Goal: Book appointment/travel/reservation

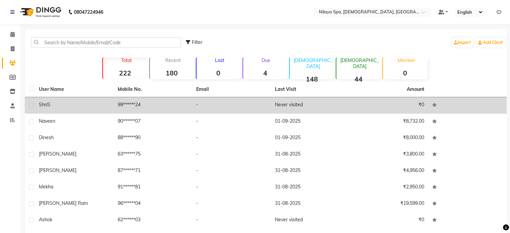
click at [178, 106] on td "99******24" at bounding box center [153, 105] width 79 height 16
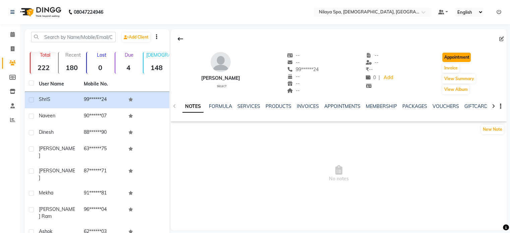
click at [458, 60] on button "Appointment" at bounding box center [456, 57] width 29 height 9
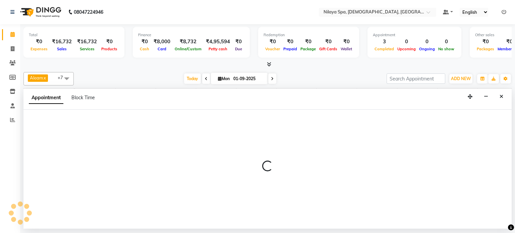
select select "tentative"
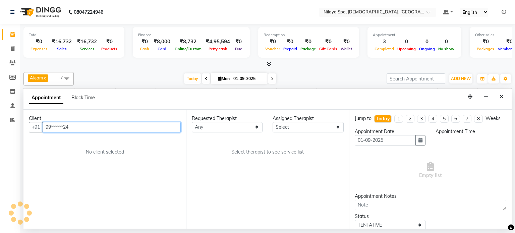
scroll to position [0, 207]
select select "540"
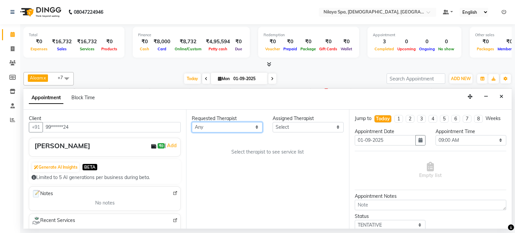
click at [245, 124] on select "Any [PERSON_NAME] Mahoi Mauni [PERSON_NAME] Punjima Shailinda Tika" at bounding box center [227, 127] width 71 height 10
select select "87835"
click at [192, 122] on select "Any [PERSON_NAME] Mahoi Mauni [PERSON_NAME] Punjima Shailinda Tika" at bounding box center [227, 127] width 71 height 10
select select "87835"
click at [220, 152] on div "Requested Therapist Any [PERSON_NAME] Mahoi Mauni [PERSON_NAME] Punjima Shailin…" at bounding box center [267, 169] width 163 height 119
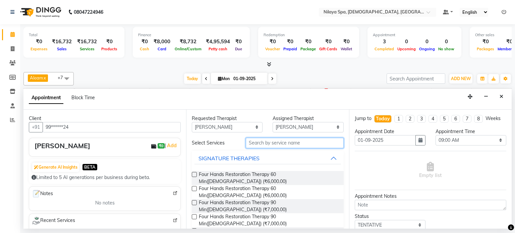
click at [299, 141] on input "text" at bounding box center [295, 143] width 98 height 10
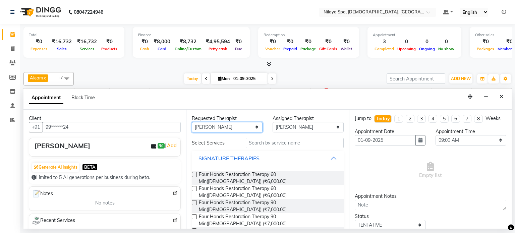
click at [252, 129] on select "Any [PERSON_NAME] Mahoi Mauni [PERSON_NAME] Punjima Shailinda Tika" at bounding box center [227, 127] width 71 height 10
select select "87834"
click at [192, 122] on select "Any [PERSON_NAME] Mahoi Mauni [PERSON_NAME] Punjima Shailinda Tika" at bounding box center [227, 127] width 71 height 10
select select "87834"
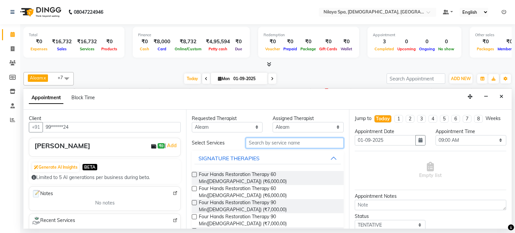
click at [268, 142] on input "text" at bounding box center [295, 143] width 98 height 10
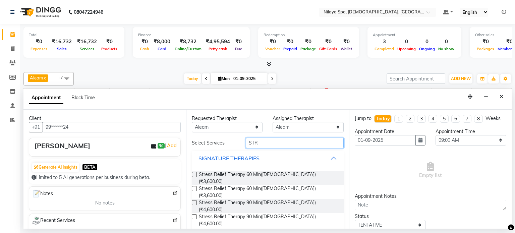
type input "STR"
click at [194, 173] on label at bounding box center [194, 174] width 5 height 5
click at [194, 173] on input "checkbox" at bounding box center [194, 175] width 4 height 4
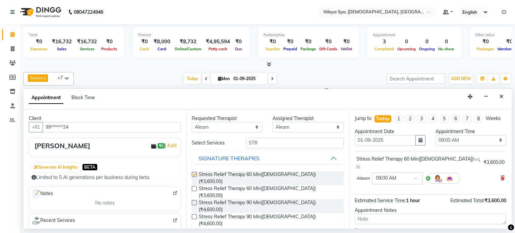
checkbox input "false"
click at [405, 175] on div "× 09:00 AM" at bounding box center [392, 178] width 39 height 7
click at [393, 203] on div "07:30 PM" at bounding box center [398, 209] width 50 height 12
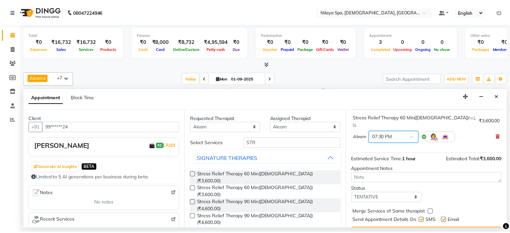
scroll to position [51, 0]
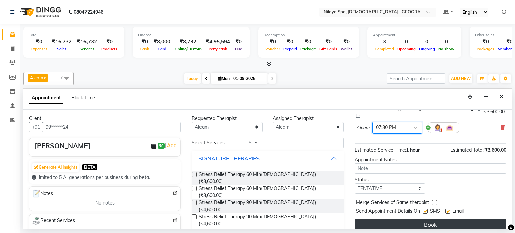
click at [405, 219] on button "Book" at bounding box center [431, 225] width 152 height 12
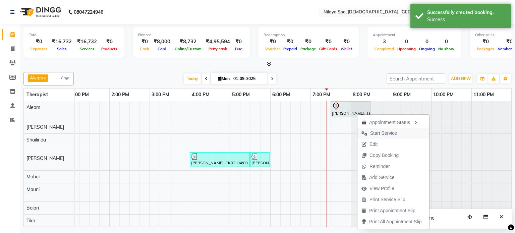
click at [372, 134] on span "Start Service" at bounding box center [383, 133] width 27 height 7
select select "87836"
select select "1230"
select select "tentative"
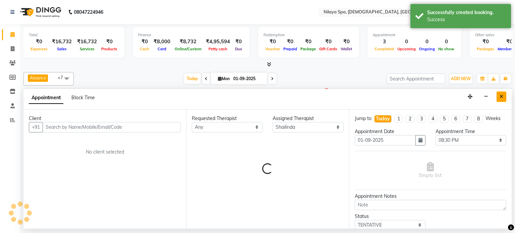
click at [504, 98] on button "Close" at bounding box center [502, 97] width 10 height 10
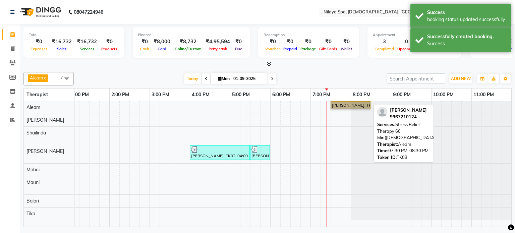
drag, startPoint x: 362, startPoint y: 110, endPoint x: 353, endPoint y: 106, distance: 10.5
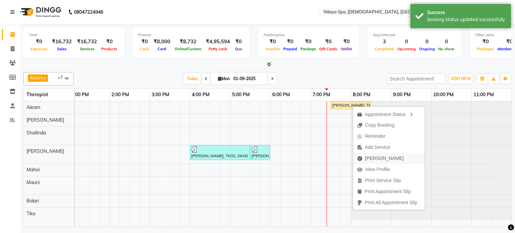
click at [366, 157] on span "[PERSON_NAME]" at bounding box center [384, 158] width 39 height 7
select select "service"
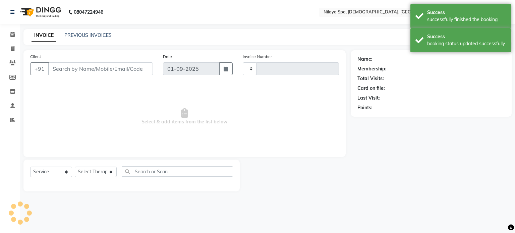
type input "0207"
select select "8694"
type input "99******24"
select select "87834"
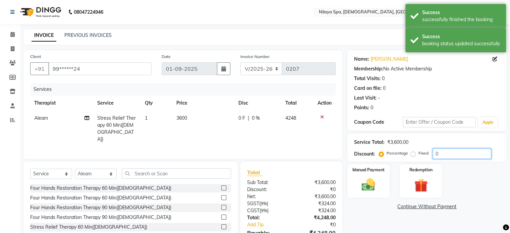
click at [438, 151] on input "0" at bounding box center [462, 154] width 59 height 10
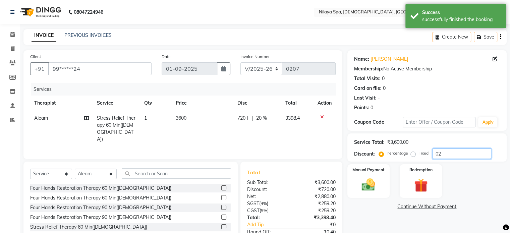
type input "0"
type input "20"
click at [296, 136] on div "Services Therapist Service Qty Price Disc Total Action Aleam Stress Relief Ther…" at bounding box center [183, 117] width 306 height 69
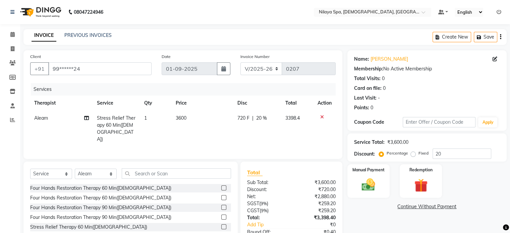
click at [277, 133] on div "Services Therapist Service Qty Price Disc Total Action Aleam Stress Relief Ther…" at bounding box center [183, 117] width 306 height 69
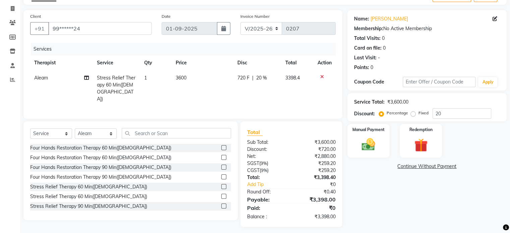
scroll to position [42, 0]
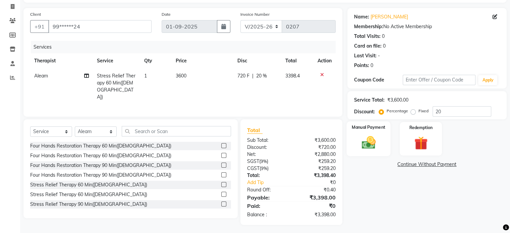
click at [381, 144] on div "Manual Payment" at bounding box center [368, 138] width 44 height 35
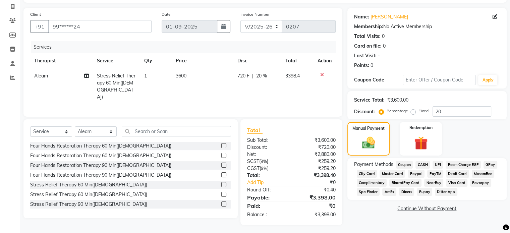
click at [437, 165] on span "UPI" at bounding box center [438, 165] width 10 height 8
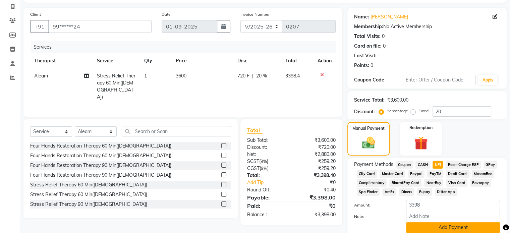
click at [431, 228] on button "Add Payment" at bounding box center [453, 227] width 94 height 10
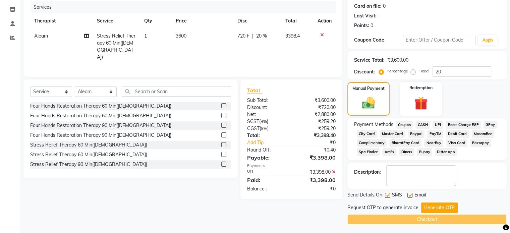
scroll to position [84, 0]
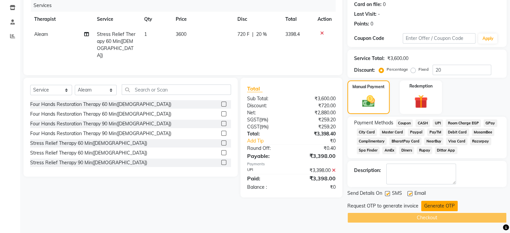
click at [432, 206] on button "Generate OTP" at bounding box center [439, 206] width 37 height 10
click at [432, 206] on div "Request OTP to generate invoice Generate OTP" at bounding box center [426, 206] width 159 height 10
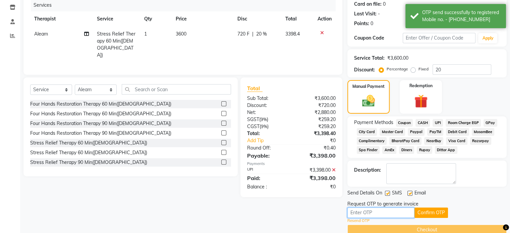
click at [405, 215] on input "text" at bounding box center [380, 213] width 67 height 10
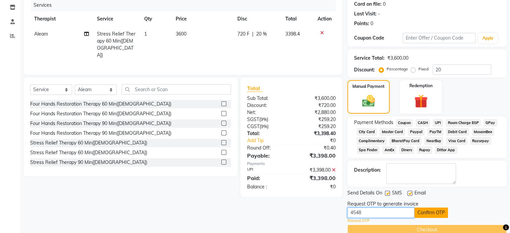
type input "4548"
click at [428, 211] on button "Confirm OTP" at bounding box center [431, 213] width 34 height 10
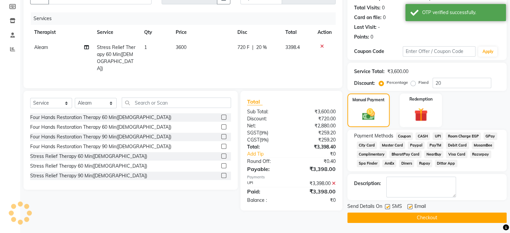
scroll to position [71, 0]
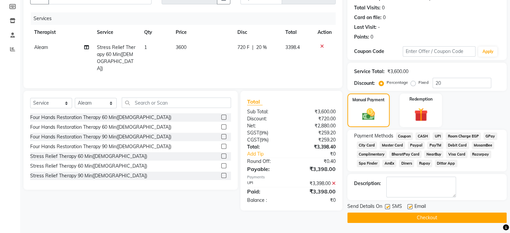
click at [440, 221] on button "Checkout" at bounding box center [426, 218] width 159 height 10
click at [440, 221] on div "Checkout" at bounding box center [426, 218] width 159 height 10
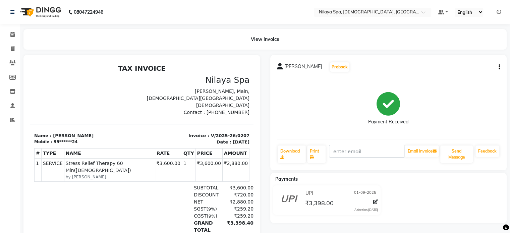
click at [147, 109] on p "Contact : [PHONE_NUMBER]" at bounding box center [198, 112] width 104 height 7
click at [13, 34] on icon at bounding box center [12, 34] width 4 height 5
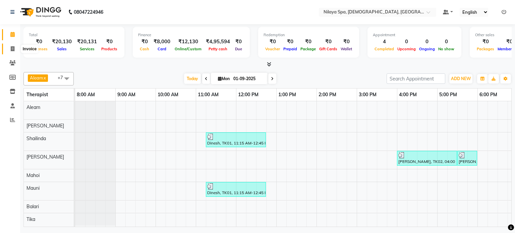
click at [7, 48] on span at bounding box center [13, 49] width 12 height 8
select select "8694"
select select "service"
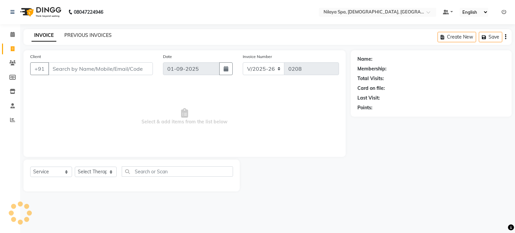
click at [82, 37] on link "PREVIOUS INVOICES" at bounding box center [87, 35] width 47 height 6
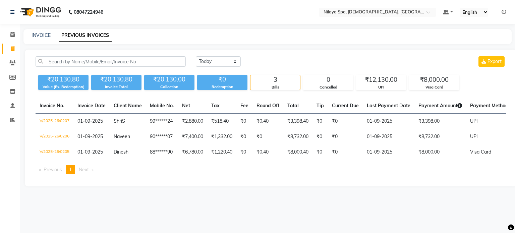
click at [341, 224] on div "08047224946 Select Location × [GEOGRAPHIC_DATA], [GEOGRAPHIC_DATA], Goa Default…" at bounding box center [257, 116] width 515 height 233
click at [12, 37] on icon at bounding box center [12, 34] width 4 height 5
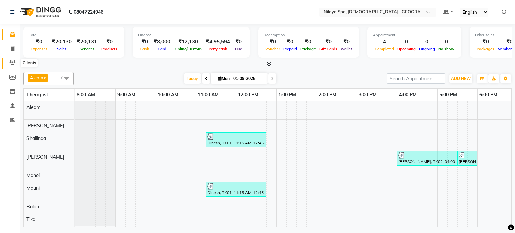
click at [14, 64] on icon at bounding box center [12, 62] width 6 height 5
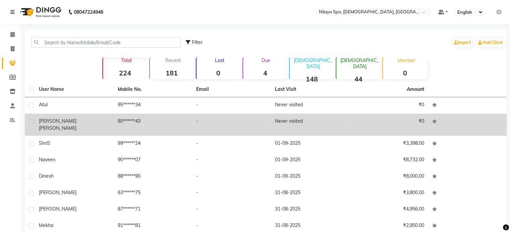
click at [236, 125] on td "-" at bounding box center [231, 125] width 79 height 22
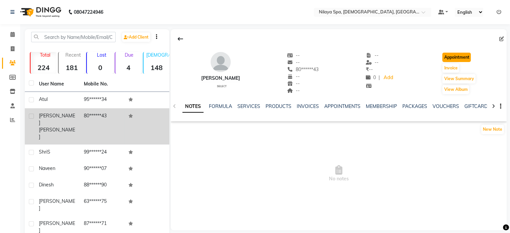
click at [448, 58] on button "Appointment" at bounding box center [456, 57] width 29 height 9
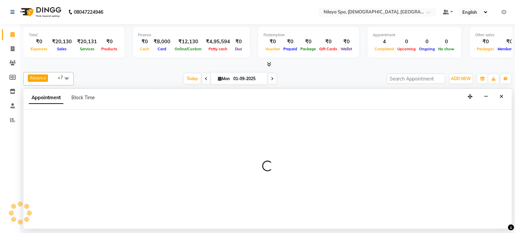
select select "540"
select select "tentative"
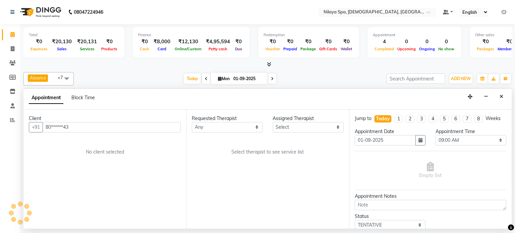
scroll to position [0, 207]
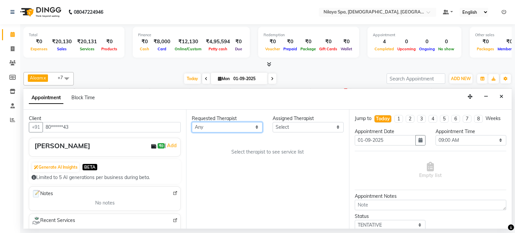
click at [236, 128] on select "Any [PERSON_NAME] Mahoi Mauni [PERSON_NAME] Punjima Shailinda Tika" at bounding box center [227, 127] width 71 height 10
select select "87835"
click at [192, 122] on select "Any [PERSON_NAME] Mahoi Mauni [PERSON_NAME] Punjima Shailinda Tika" at bounding box center [227, 127] width 71 height 10
select select "87835"
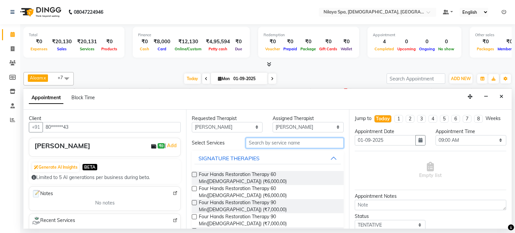
click at [270, 141] on input "text" at bounding box center [295, 143] width 98 height 10
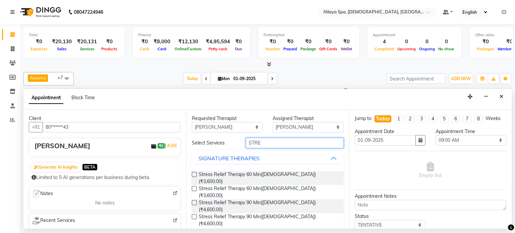
type input "STRE"
click at [195, 174] on label at bounding box center [194, 174] width 5 height 5
click at [195, 174] on input "checkbox" at bounding box center [194, 175] width 4 height 4
click at [195, 174] on label at bounding box center [194, 174] width 5 height 5
click at [195, 174] on input "checkbox" at bounding box center [194, 175] width 4 height 4
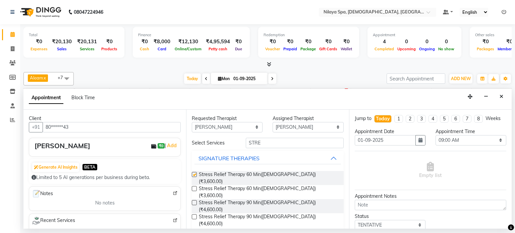
checkbox input "false"
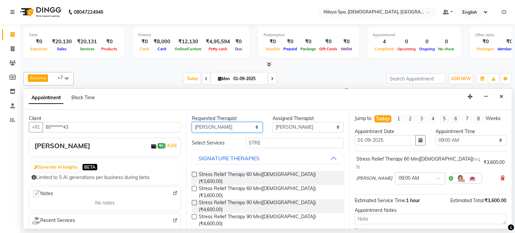
click at [222, 128] on select "Any [PERSON_NAME] Mahoi Mauni [PERSON_NAME] Punjima Shailinda Tika" at bounding box center [227, 127] width 71 height 10
select select "87840"
click at [192, 122] on select "Any [PERSON_NAME] Mahoi Mauni [PERSON_NAME] Punjima Shailinda Tika" at bounding box center [227, 127] width 71 height 10
select select "87840"
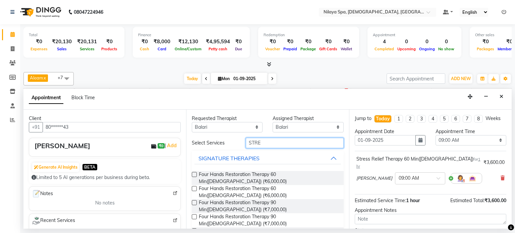
click at [281, 144] on input "STRE" at bounding box center [295, 143] width 98 height 10
click at [285, 145] on input "STRE" at bounding box center [295, 143] width 98 height 10
type input "STRE"
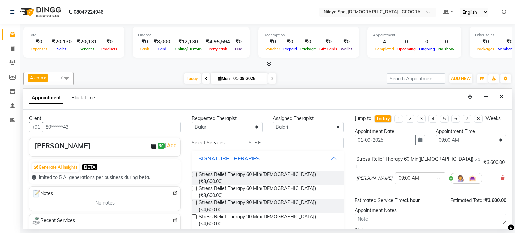
click at [196, 186] on label at bounding box center [194, 188] width 5 height 5
click at [196, 187] on input "checkbox" at bounding box center [194, 189] width 4 height 4
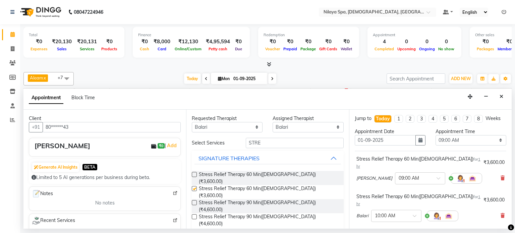
checkbox input "false"
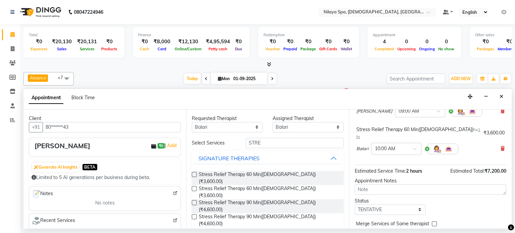
scroll to position [0, 0]
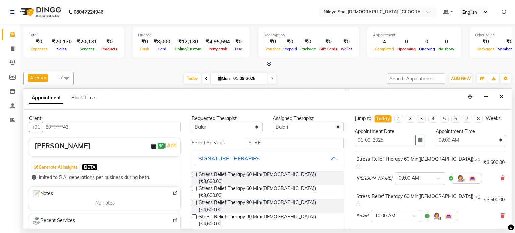
click at [399, 174] on input "text" at bounding box center [414, 177] width 30 height 7
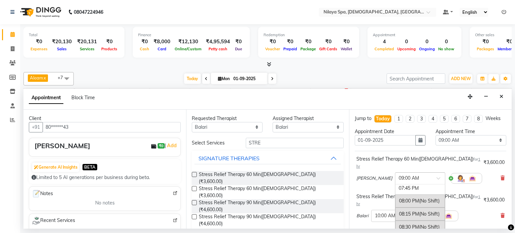
scroll to position [537, 0]
click at [395, 194] on div "08:00 PM (No Shift)" at bounding box center [420, 200] width 50 height 13
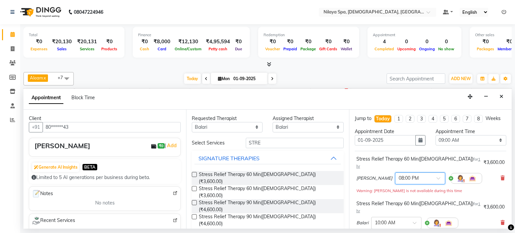
click at [391, 219] on input "text" at bounding box center [390, 222] width 30 height 7
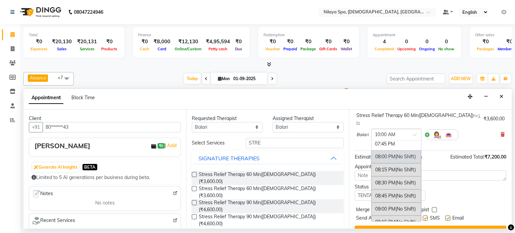
click at [394, 150] on div "08:00 PM (No Shift)" at bounding box center [397, 156] width 50 height 13
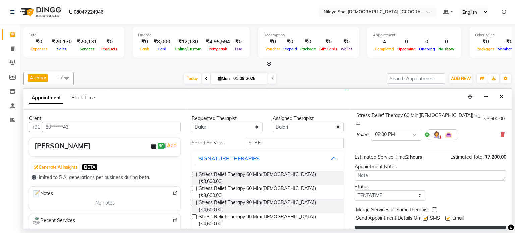
click at [412, 226] on button "Book" at bounding box center [431, 232] width 152 height 12
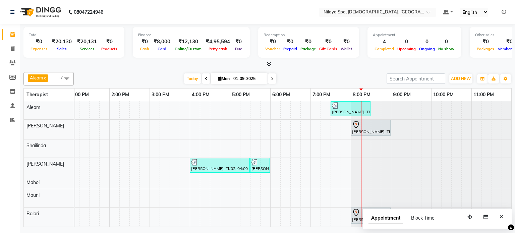
scroll to position [0, 0]
